Goal: Task Accomplishment & Management: Use online tool/utility

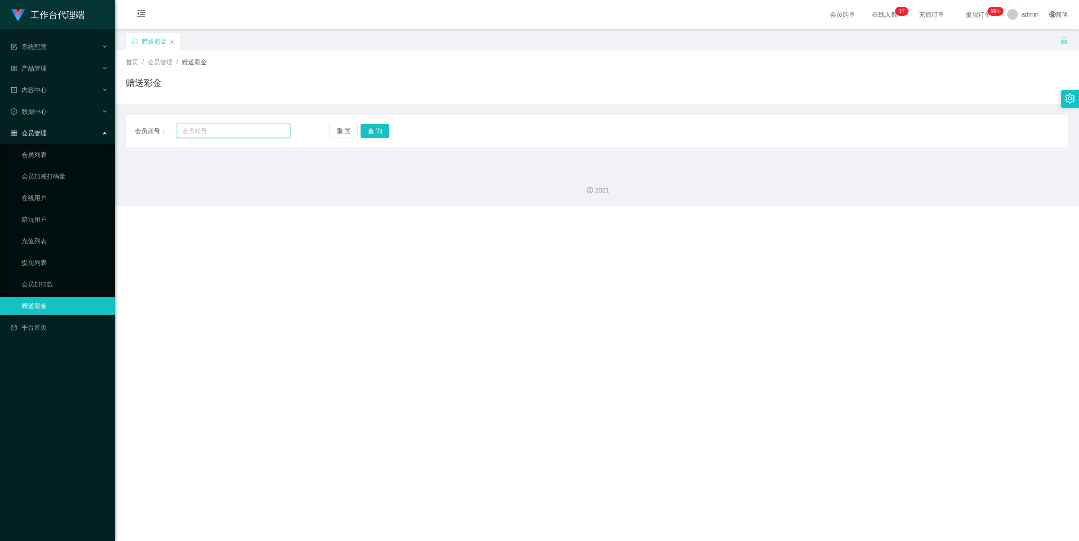
click at [248, 127] on input "text" at bounding box center [234, 131] width 114 height 14
paste input "as54156"
type input "as54156"
click at [366, 131] on button "查 询" at bounding box center [375, 131] width 29 height 14
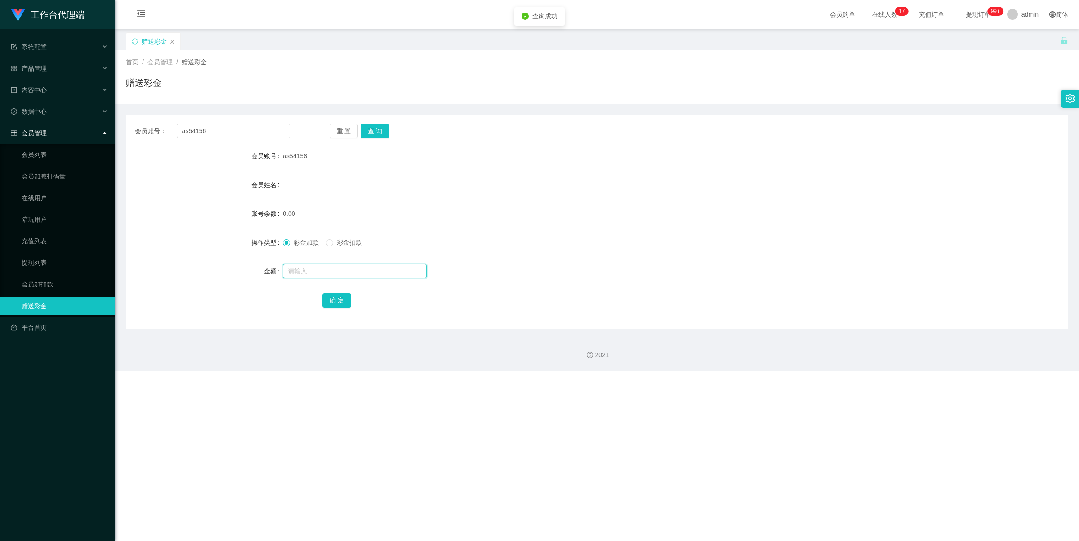
click at [319, 269] on input "text" at bounding box center [355, 271] width 144 height 14
type input "100"
click at [340, 300] on button "确 定" at bounding box center [336, 300] width 29 height 14
click at [245, 131] on input "as54156" at bounding box center [234, 131] width 114 height 14
drag, startPoint x: 245, startPoint y: 131, endPoint x: 257, endPoint y: 131, distance: 11.7
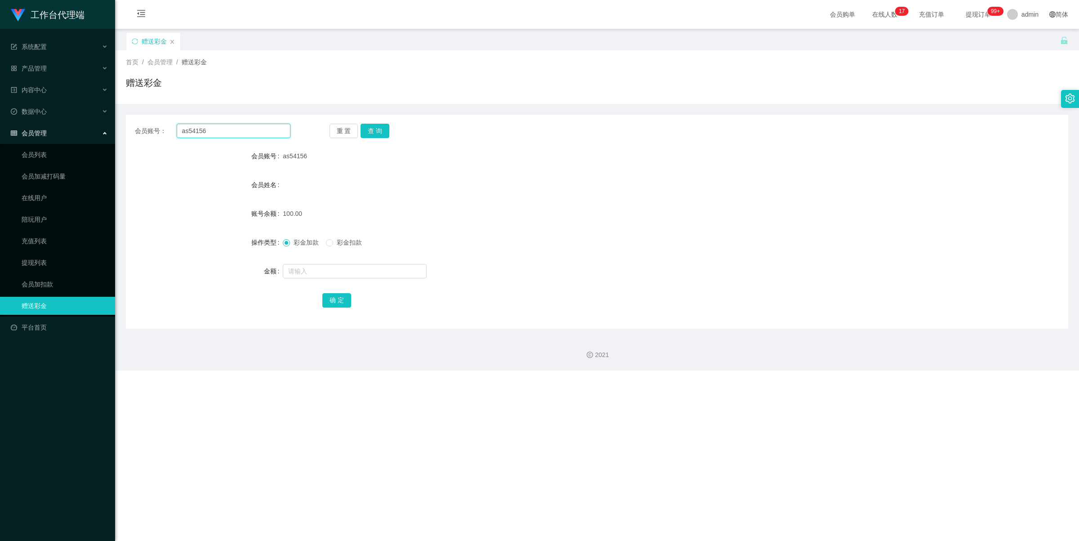
click at [245, 131] on input "as54156" at bounding box center [234, 131] width 114 height 14
paste input "Sing"
type input "Sing"
click at [381, 131] on button "查 询" at bounding box center [375, 131] width 29 height 14
click at [224, 131] on input "Sing" at bounding box center [234, 131] width 114 height 14
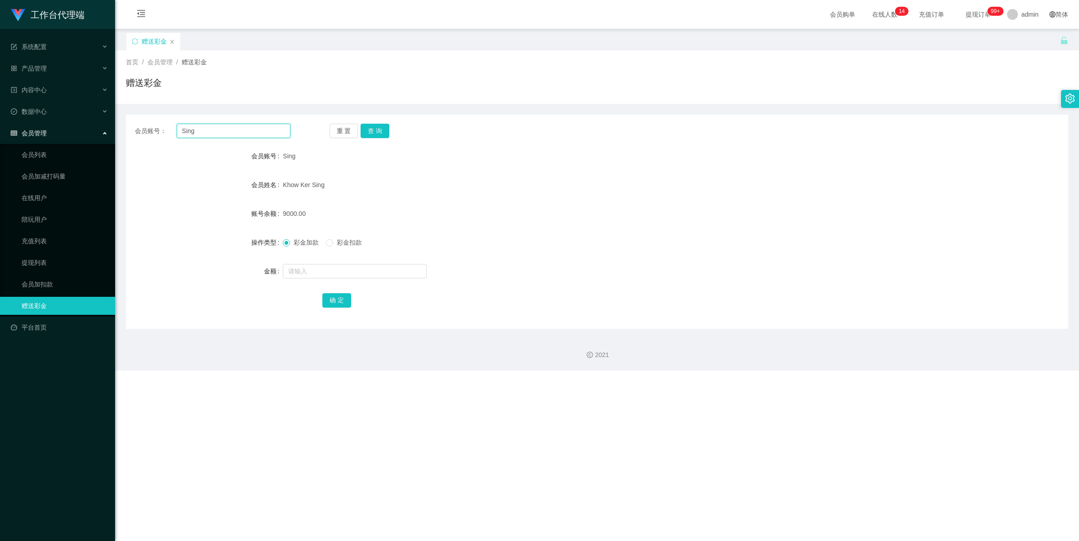
drag, startPoint x: 224, startPoint y: 131, endPoint x: 243, endPoint y: 131, distance: 19.3
click at [224, 131] on input "Sing" at bounding box center [234, 131] width 114 height 14
click at [374, 133] on button "查 询" at bounding box center [375, 131] width 29 height 14
click at [306, 272] on input "text" at bounding box center [355, 271] width 144 height 14
type input "9"
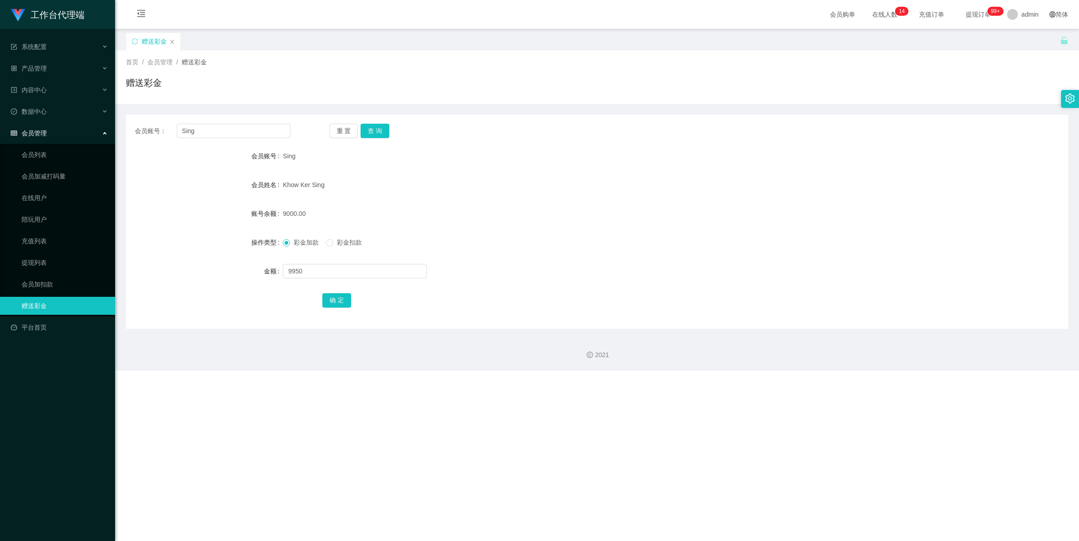
click at [345, 245] on span "彩金扣款" at bounding box center [349, 242] width 32 height 7
click at [293, 270] on input "9950" at bounding box center [355, 271] width 144 height 14
click at [292, 270] on input "9950" at bounding box center [355, 271] width 144 height 14
type input "8950"
click at [338, 299] on button "确 定" at bounding box center [336, 300] width 29 height 14
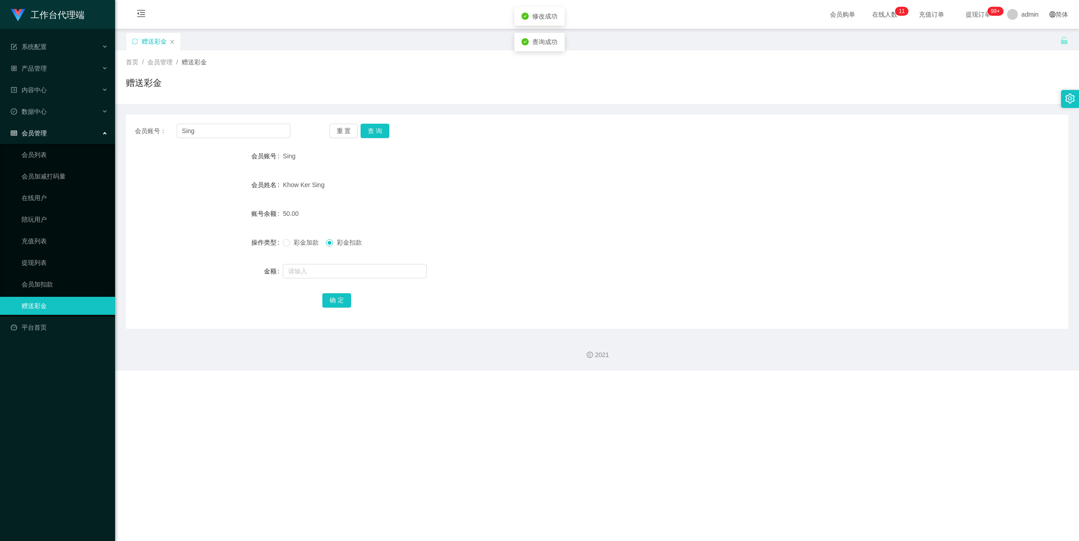
click at [446, 188] on div "Khow Ker Sing" at bounding box center [558, 185] width 550 height 18
click at [308, 272] on input "text" at bounding box center [355, 271] width 144 height 14
type input "9"
type input "8950"
click at [295, 243] on span "彩金加款" at bounding box center [306, 242] width 32 height 7
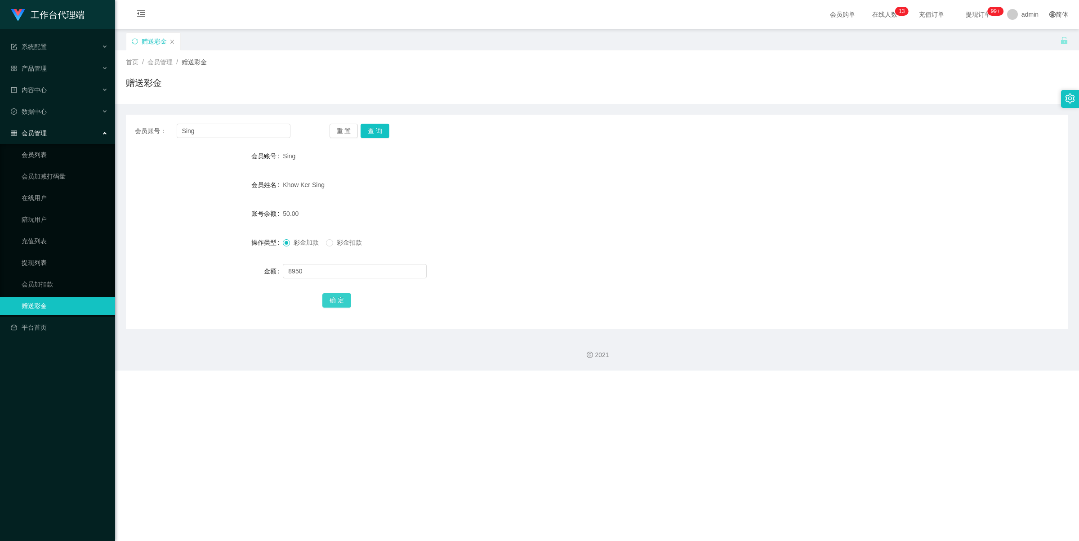
click at [343, 300] on button "确 定" at bounding box center [336, 300] width 29 height 14
click at [378, 132] on button "查 询" at bounding box center [375, 131] width 29 height 14
click at [250, 138] on input "Sing" at bounding box center [234, 131] width 114 height 14
click at [250, 131] on input "Sing" at bounding box center [234, 131] width 114 height 14
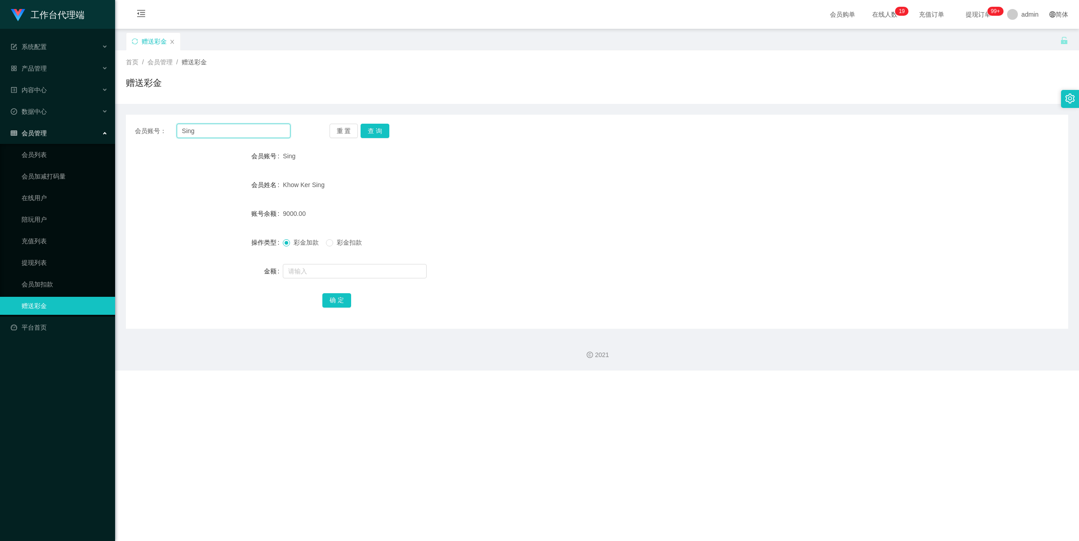
paste input "as54156"
type input "as54156"
click at [370, 126] on button "查 询" at bounding box center [375, 131] width 29 height 14
click at [340, 242] on span "彩金扣款" at bounding box center [349, 242] width 32 height 7
click at [338, 270] on input "text" at bounding box center [355, 271] width 144 height 14
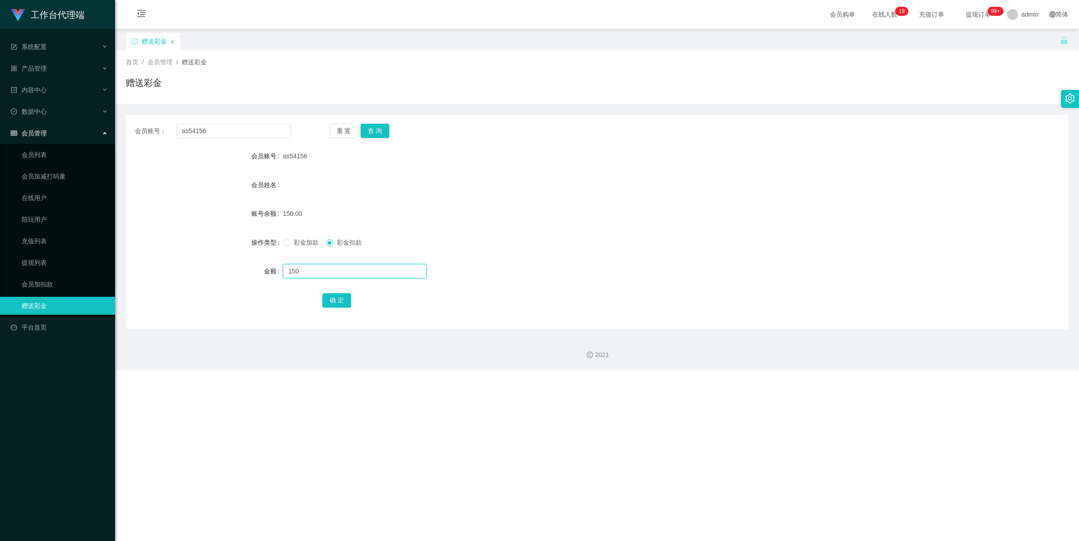
type input "150"
click at [338, 298] on button "确 定" at bounding box center [336, 300] width 29 height 14
